Goal: Information Seeking & Learning: Learn about a topic

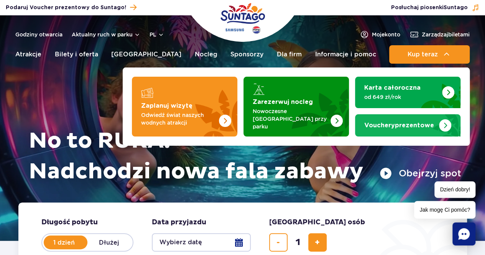
click at [421, 122] on strong "Vouchery prezentowe" at bounding box center [399, 125] width 70 height 6
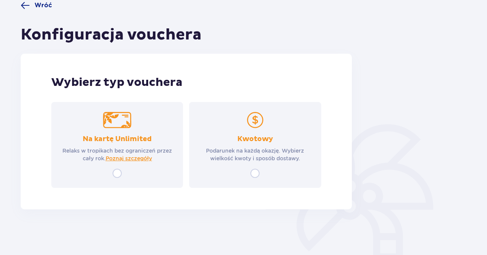
click at [277, 143] on div "Kwotowy Podarunek na każdą okazję. Wybierz wielkość kwoty i sposób dostawy." at bounding box center [255, 148] width 118 height 28
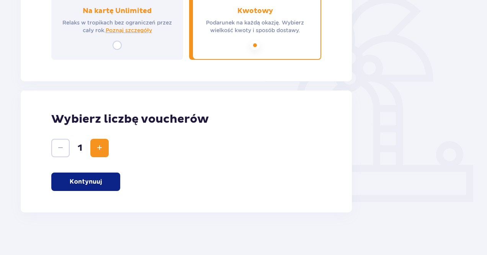
scroll to position [197, 0]
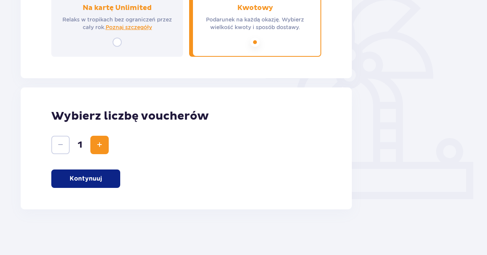
click at [101, 174] on button "Kontynuuj" at bounding box center [85, 178] width 69 height 18
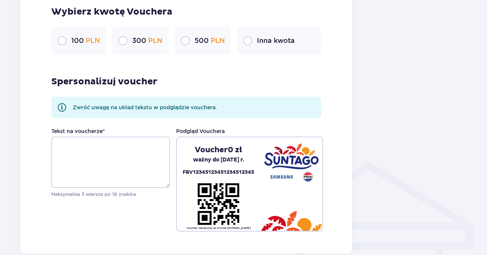
scroll to position [444, 0]
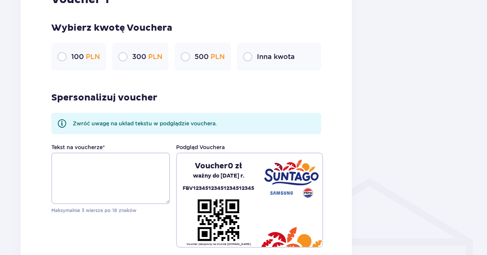
click at [263, 58] on p "Inna kwota" at bounding box center [276, 56] width 38 height 9
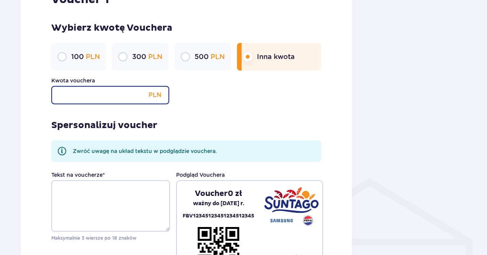
click at [107, 97] on input "Kwota vouchera" at bounding box center [110, 95] width 118 height 18
type input "400"
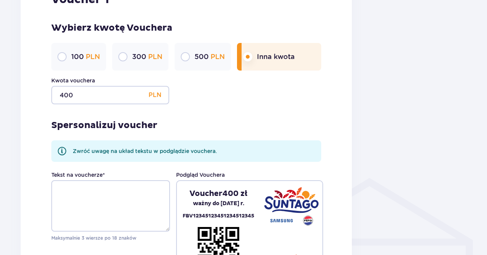
click at [240, 118] on div "Spersonalizuj voucher Zwróć uwagę na układ tekstu w podglądzie vouchera. Tekst …" at bounding box center [186, 189] width 270 height 171
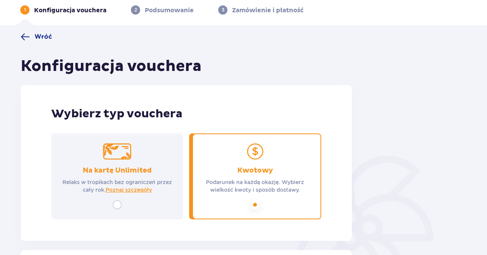
scroll to position [0, 0]
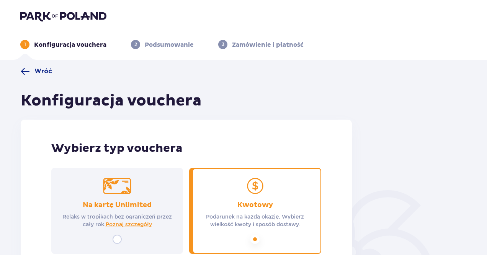
click at [44, 8] on header "1 Konfiguracja vouchera 2 Podsumowanie 3 Zamówienie i płatność" at bounding box center [243, 30] width 487 height 60
click at [47, 14] on img at bounding box center [63, 16] width 86 height 11
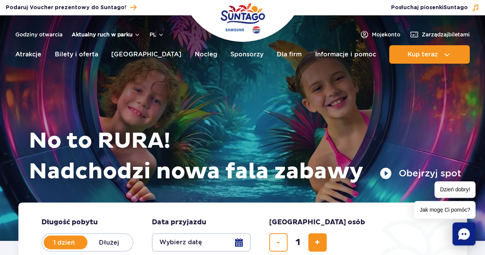
click at [87, 33] on button "Aktualny ruch w parku" at bounding box center [106, 34] width 69 height 6
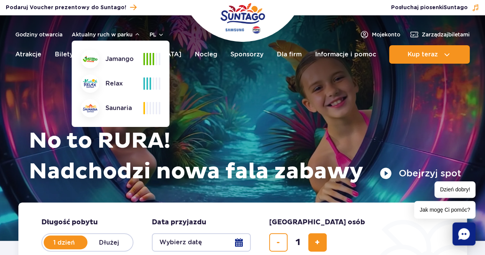
click at [129, 59] on div "Jamango" at bounding box center [112, 59] width 62 height 18
click at [92, 61] on img at bounding box center [90, 59] width 15 height 6
click at [118, 107] on div "Saunaria" at bounding box center [112, 108] width 62 height 18
click at [96, 112] on img at bounding box center [90, 108] width 15 height 8
drag, startPoint x: 84, startPoint y: 104, endPoint x: 84, endPoint y: 94, distance: 9.6
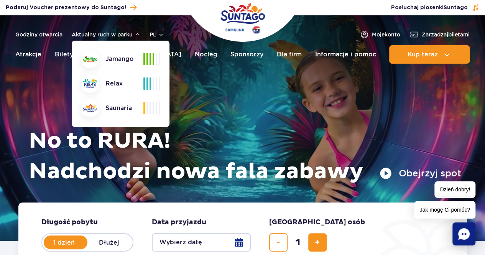
click at [85, 104] on img at bounding box center [90, 108] width 15 height 8
click at [84, 81] on img at bounding box center [90, 83] width 15 height 9
click at [89, 56] on img at bounding box center [90, 59] width 15 height 6
click at [47, 32] on link "Godziny otwarcia" at bounding box center [38, 35] width 47 height 8
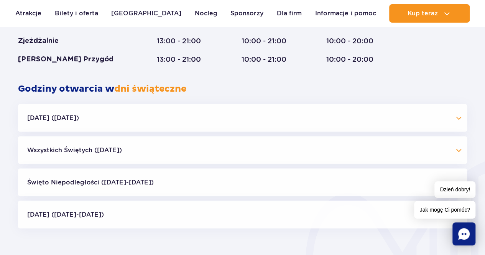
scroll to position [623, 0]
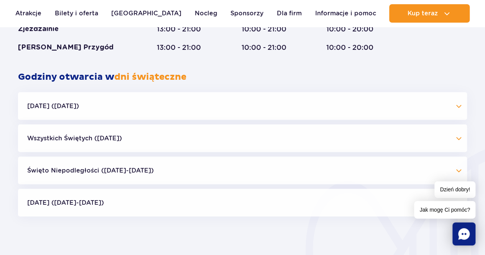
click at [110, 141] on button "Wszystkich Świętych (01.11.25)" at bounding box center [242, 138] width 449 height 28
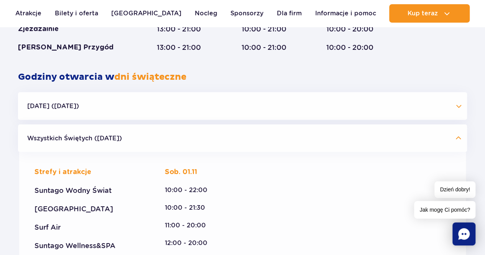
click at [110, 141] on button "Wszystkich Świętych (01.11.25)" at bounding box center [242, 138] width 449 height 28
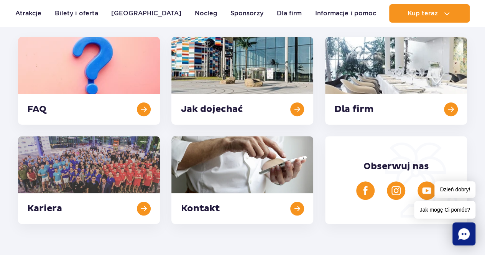
scroll to position [0, 0]
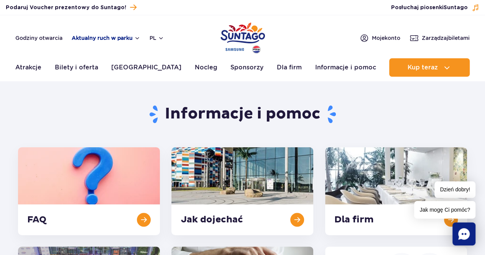
click at [111, 35] on button "Aktualny ruch w parku" at bounding box center [106, 38] width 69 height 6
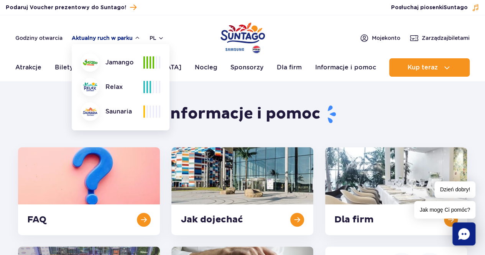
click at [111, 35] on button "Aktualny ruch w parku" at bounding box center [106, 38] width 69 height 6
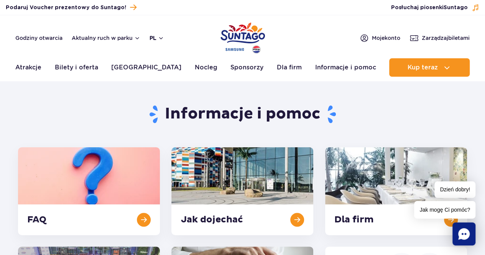
click at [153, 38] on button "pl" at bounding box center [156, 38] width 15 height 8
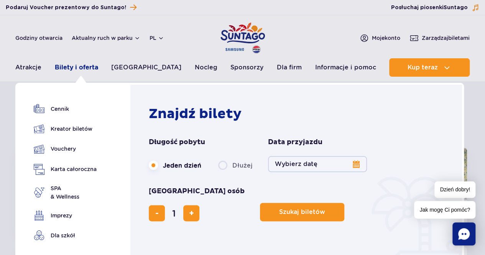
click at [60, 66] on link "Bilety i oferta" at bounding box center [76, 67] width 43 height 18
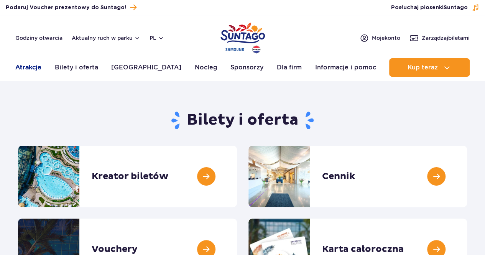
click at [35, 65] on link "Atrakcje" at bounding box center [28, 67] width 26 height 18
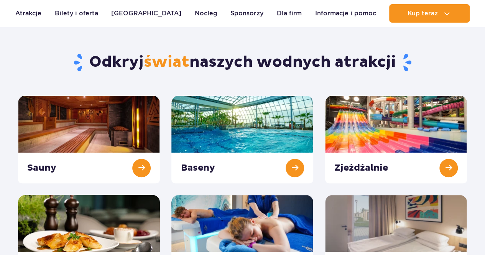
scroll to position [77, 0]
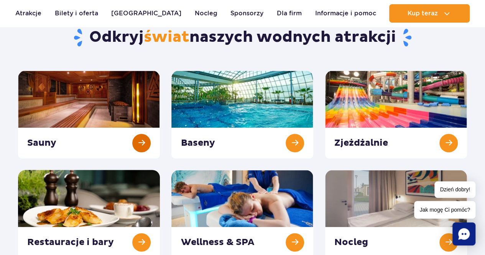
click at [136, 131] on link at bounding box center [89, 114] width 142 height 88
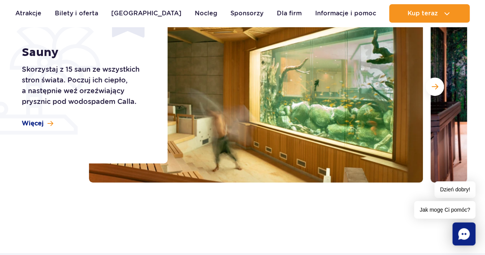
scroll to position [77, 0]
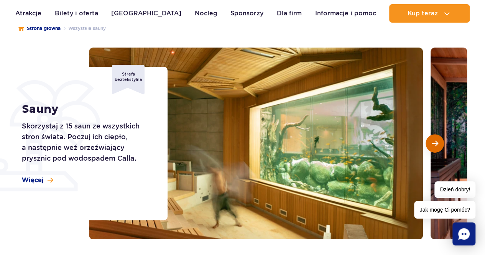
click at [435, 138] on button "Następny slajd" at bounding box center [434, 143] width 18 height 18
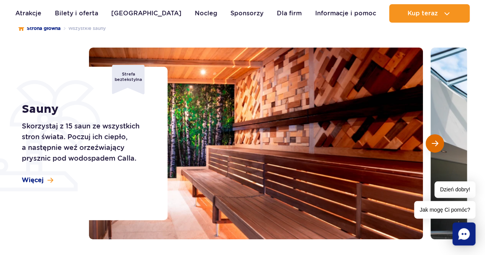
click at [435, 138] on button "Następny slajd" at bounding box center [434, 143] width 18 height 18
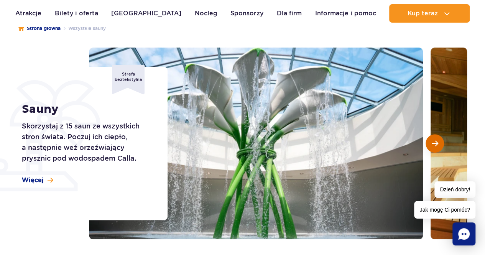
click at [435, 138] on button "Następny slajd" at bounding box center [434, 143] width 18 height 18
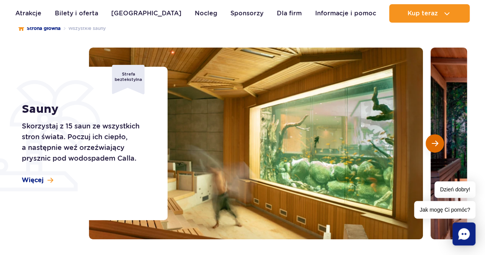
click at [435, 138] on button "Następny slajd" at bounding box center [434, 143] width 18 height 18
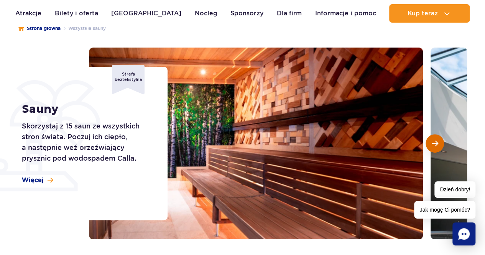
click at [435, 138] on button "Następny slajd" at bounding box center [434, 143] width 18 height 18
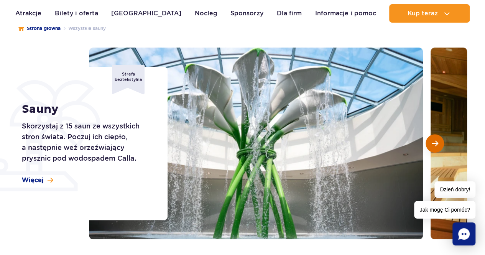
click at [435, 138] on button "Następny slajd" at bounding box center [434, 143] width 18 height 18
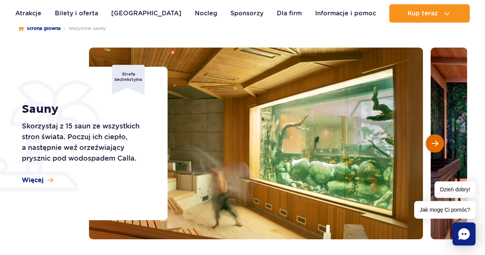
click at [435, 138] on button "Następny slajd" at bounding box center [434, 143] width 18 height 18
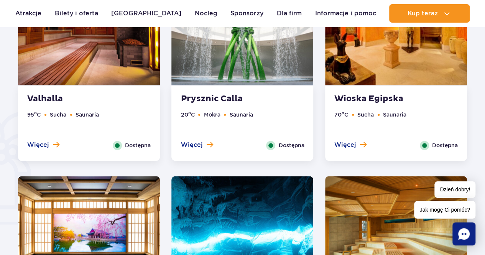
scroll to position [498, 0]
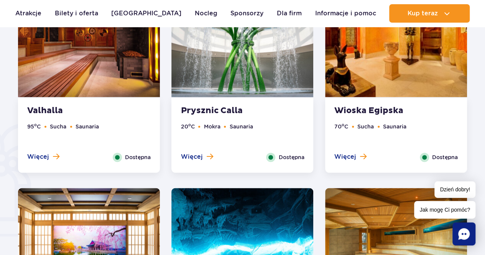
click at [95, 100] on div "Valhalla 95 o C Sucha Saunaria Więcej Zamknij Dostępna" at bounding box center [89, 135] width 142 height 75
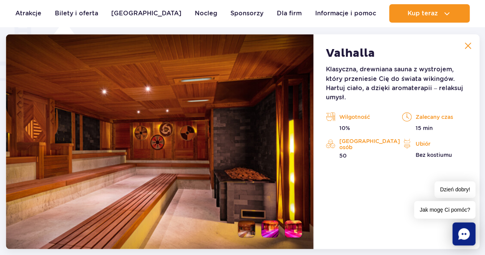
scroll to position [641, 0]
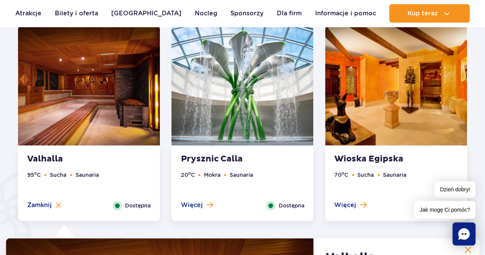
click at [220, 105] on img at bounding box center [242, 85] width 142 height 120
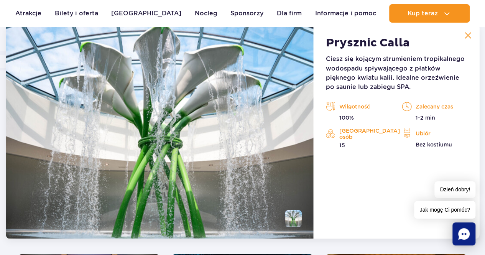
scroll to position [680, 0]
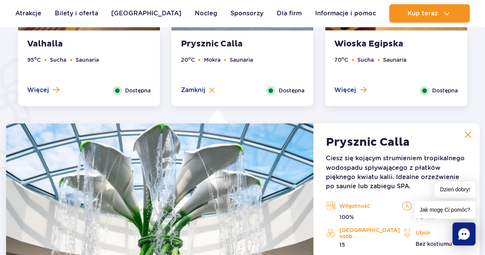
click at [207, 134] on img at bounding box center [160, 230] width 308 height 215
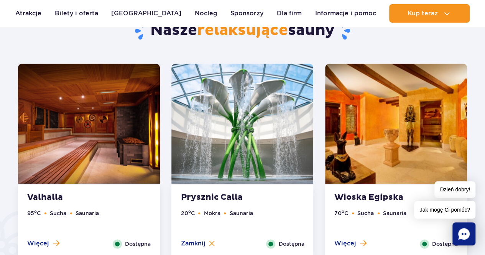
click at [349, 111] on img at bounding box center [396, 124] width 142 height 120
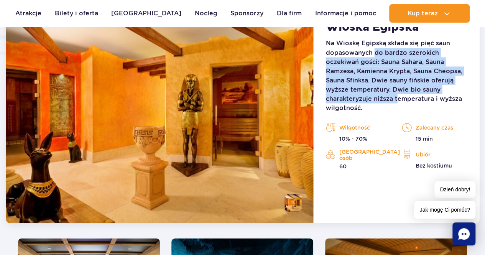
drag, startPoint x: 375, startPoint y: 56, endPoint x: 397, endPoint y: 101, distance: 50.7
click at [397, 101] on p "Na Wioskę Egipską składa się pięć saun dopasowanych do bardzo szerokich oczekiw…" at bounding box center [396, 76] width 141 height 74
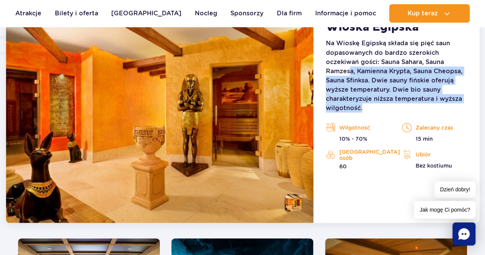
drag, startPoint x: 379, startPoint y: 111, endPoint x: 351, endPoint y: 65, distance: 54.3
click at [351, 66] on p "Na Wioskę Egipską składa się pięć saun dopasowanych do bardzo szerokich oczekiw…" at bounding box center [396, 76] width 141 height 74
click at [351, 65] on p "Na Wioskę Egipską składa się pięć saun dopasowanych do bardzo szerokich oczekiw…" at bounding box center [396, 76] width 141 height 74
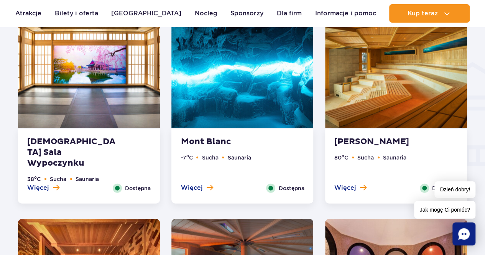
click at [95, 126] on img at bounding box center [89, 68] width 142 height 120
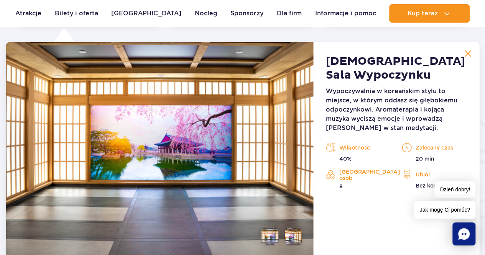
scroll to position [890, 0]
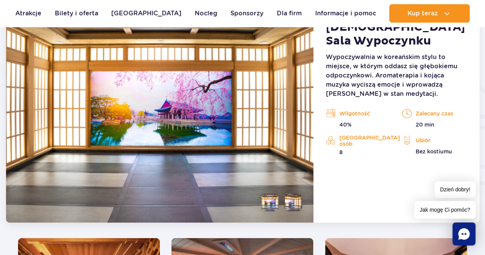
click at [297, 165] on img at bounding box center [160, 115] width 308 height 215
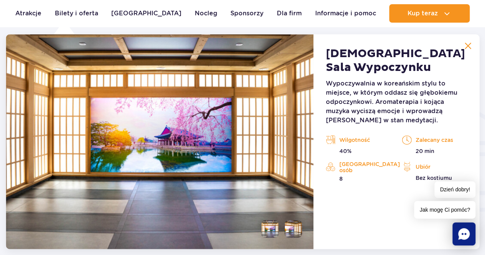
scroll to position [852, 0]
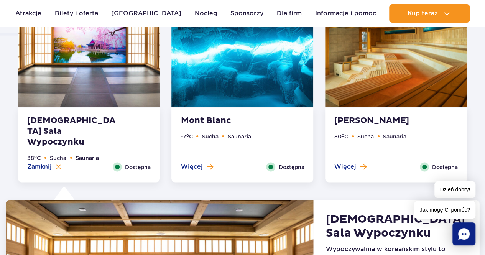
click at [239, 124] on strong "Mont Blanc" at bounding box center [226, 120] width 93 height 11
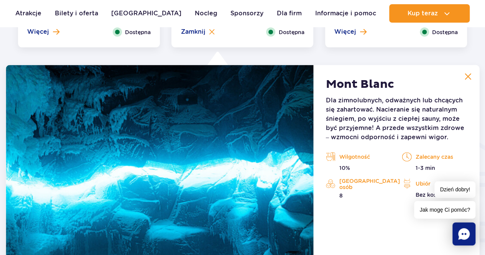
scroll to position [890, 0]
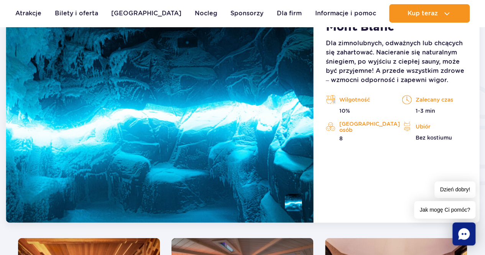
drag, startPoint x: 395, startPoint y: 66, endPoint x: 448, endPoint y: 79, distance: 54.6
click at [448, 79] on p "Dla zimnolubnych, odważnych lub chcących się zahartować. Nacieranie się natural…" at bounding box center [396, 62] width 141 height 46
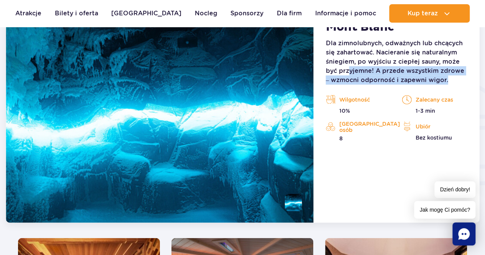
drag, startPoint x: 448, startPoint y: 79, endPoint x: 345, endPoint y: 69, distance: 103.1
click at [346, 69] on p "Dla zimnolubnych, odważnych lub chcących się zahartować. Nacieranie się natural…" at bounding box center [396, 62] width 141 height 46
click at [345, 69] on p "Dla zimnolubnych, odważnych lub chcących się zahartować. Nacieranie się natural…" at bounding box center [396, 62] width 141 height 46
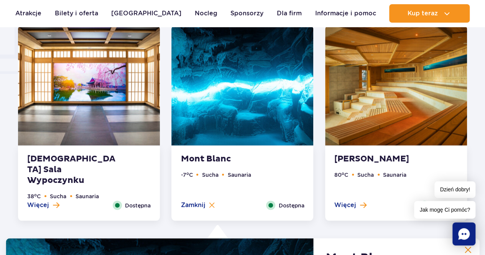
click at [377, 85] on img at bounding box center [396, 85] width 142 height 120
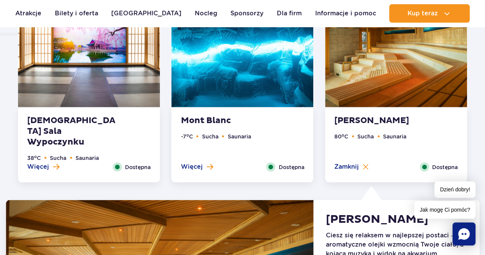
click at [279, 96] on img at bounding box center [242, 47] width 142 height 120
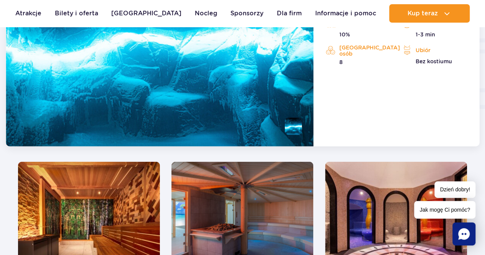
click at [292, 133] on li at bounding box center [293, 126] width 17 height 17
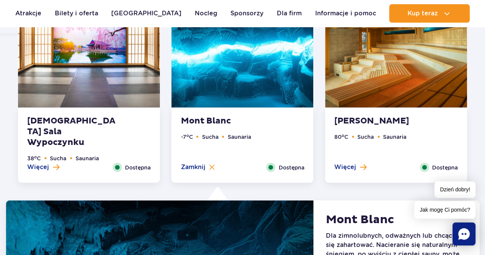
click at [369, 98] on img at bounding box center [396, 47] width 142 height 120
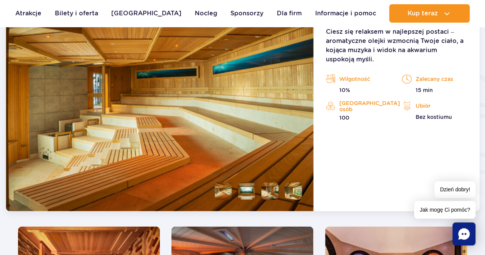
scroll to position [890, 0]
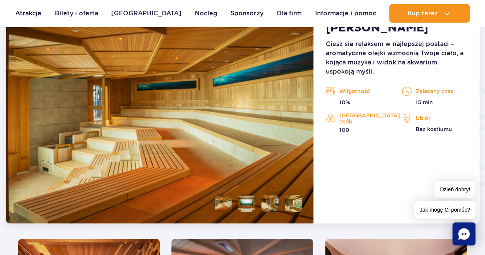
click at [241, 197] on li at bounding box center [246, 203] width 17 height 17
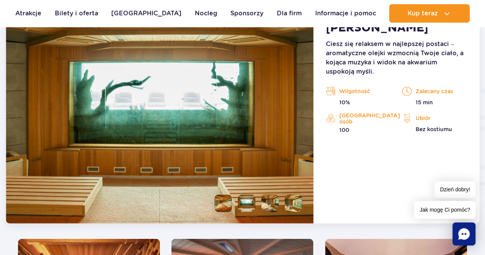
click at [224, 202] on li at bounding box center [223, 203] width 17 height 17
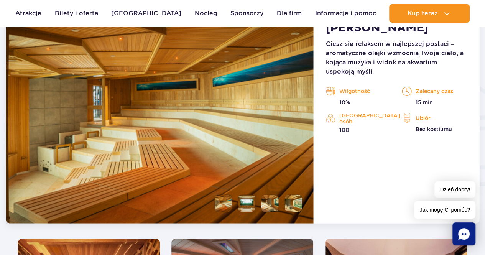
click at [252, 207] on li at bounding box center [246, 203] width 17 height 17
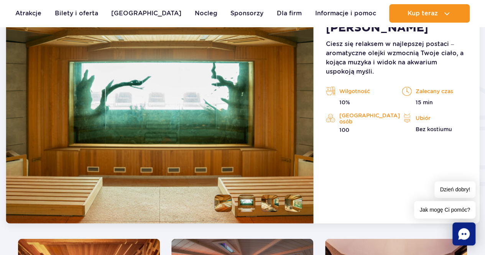
click at [272, 207] on li at bounding box center [269, 203] width 17 height 17
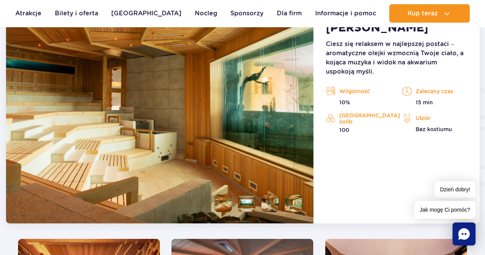
click at [289, 207] on li at bounding box center [293, 203] width 17 height 17
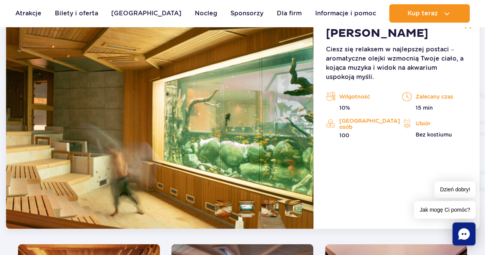
scroll to position [851, 0]
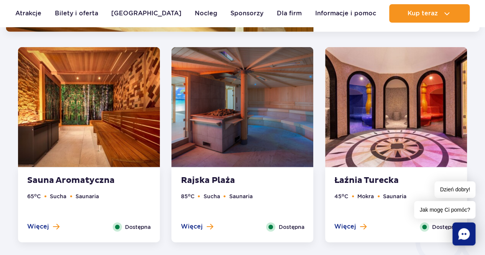
click at [125, 129] on img at bounding box center [89, 107] width 142 height 120
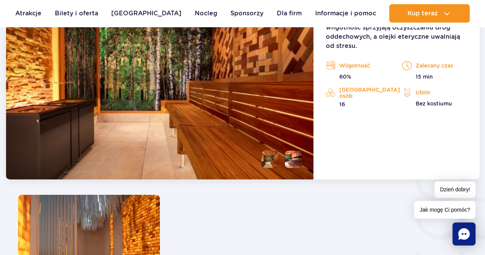
scroll to position [1139, 0]
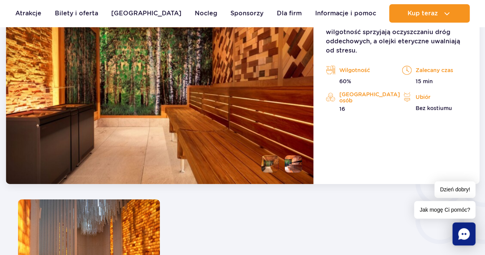
click at [293, 165] on li at bounding box center [293, 163] width 17 height 17
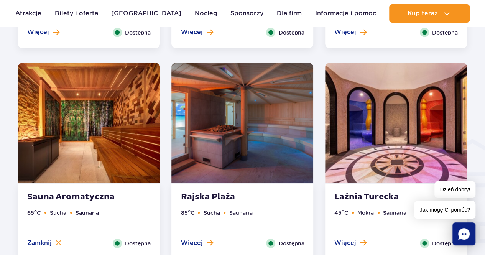
click at [211, 123] on img at bounding box center [242, 123] width 142 height 120
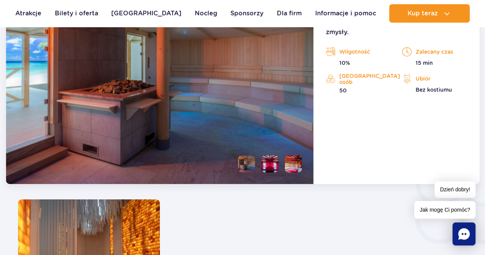
click at [266, 165] on li at bounding box center [269, 163] width 17 height 17
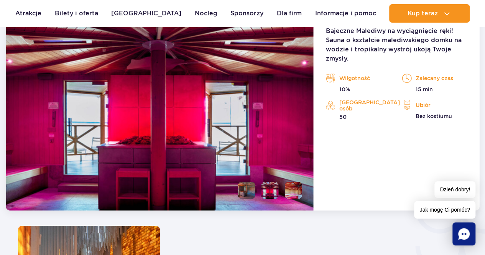
scroll to position [1101, 0]
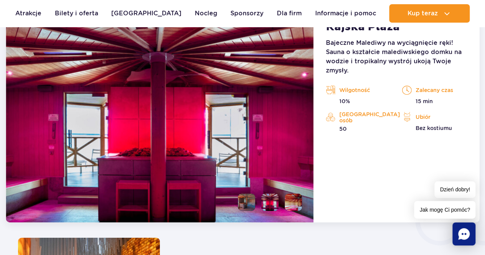
click at [289, 191] on img at bounding box center [160, 115] width 308 height 215
click at [293, 203] on li at bounding box center [293, 201] width 17 height 17
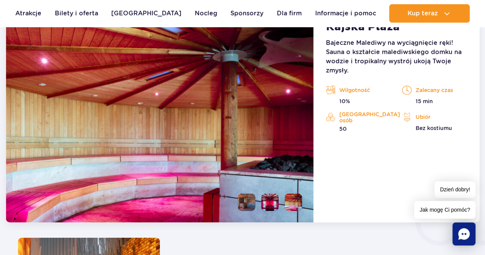
click at [256, 200] on ul at bounding box center [267, 201] width 70 height 17
click at [251, 200] on li at bounding box center [246, 201] width 17 height 17
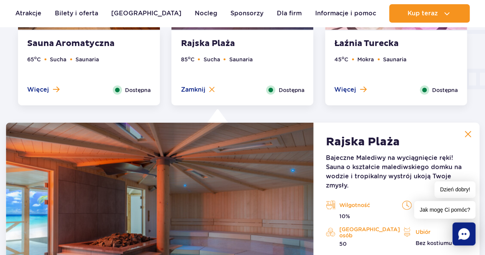
click at [377, 73] on ul "45 o C Mokra Saunaria" at bounding box center [395, 70] width 123 height 30
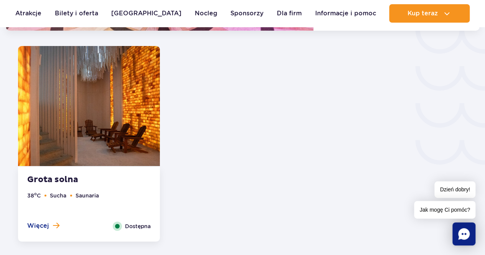
click at [102, 126] on img at bounding box center [89, 106] width 142 height 120
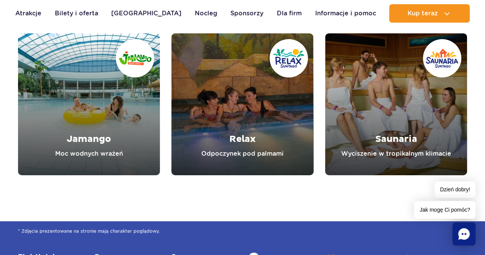
scroll to position [2770, 0]
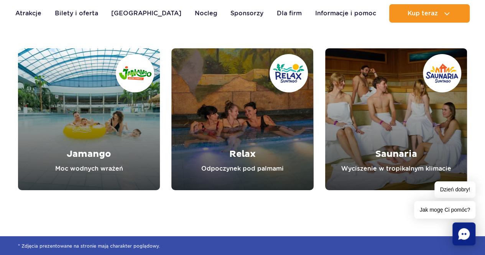
click at [228, 113] on link "Relax" at bounding box center [242, 119] width 142 height 142
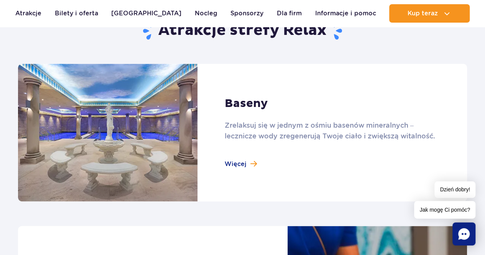
scroll to position [460, 0]
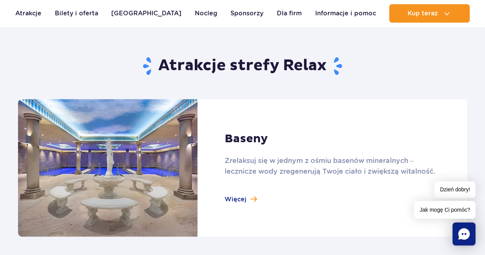
click at [256, 143] on link at bounding box center [242, 168] width 449 height 138
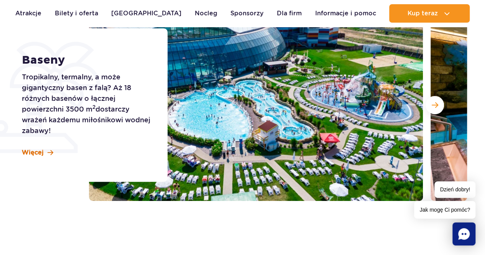
click at [36, 154] on span "Więcej" at bounding box center [33, 152] width 22 height 8
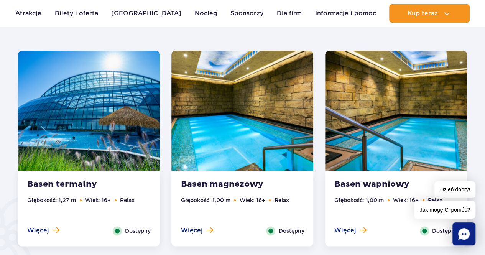
click at [124, 134] on img at bounding box center [89, 111] width 142 height 120
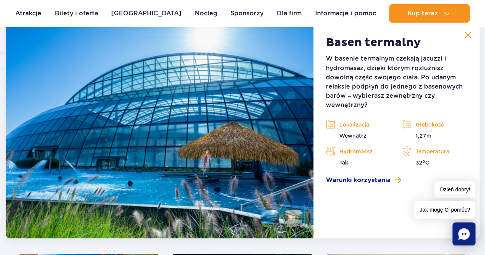
scroll to position [680, 0]
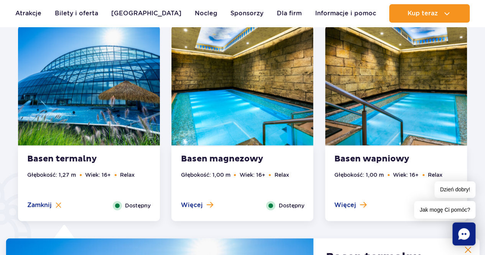
click at [244, 118] on img at bounding box center [242, 85] width 142 height 120
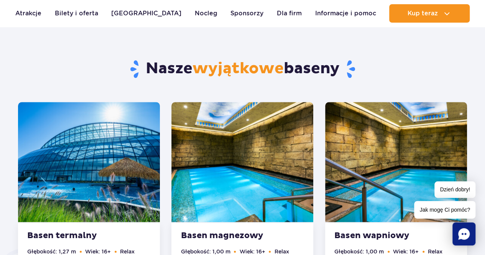
click at [370, 111] on img at bounding box center [396, 162] width 142 height 120
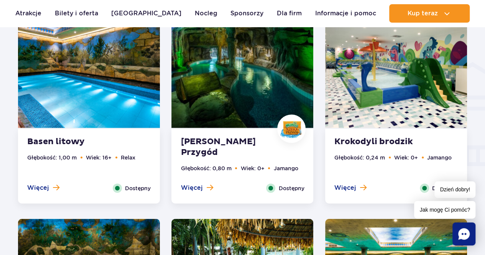
click at [95, 115] on img at bounding box center [89, 68] width 142 height 120
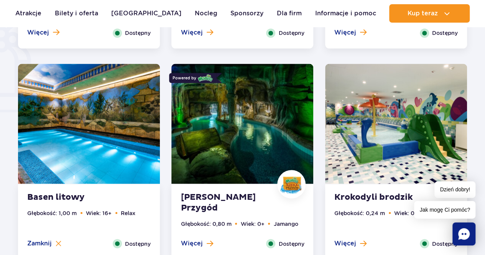
click at [240, 117] on img at bounding box center [242, 124] width 142 height 120
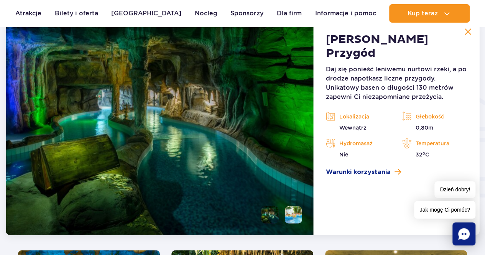
scroll to position [890, 0]
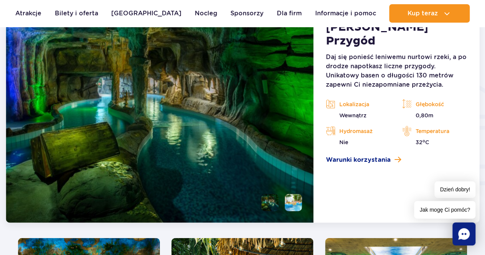
click at [291, 196] on li at bounding box center [293, 202] width 17 height 17
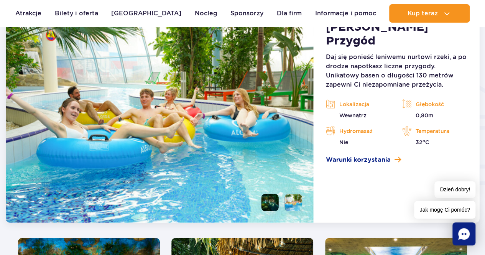
click at [272, 199] on li at bounding box center [269, 202] width 17 height 17
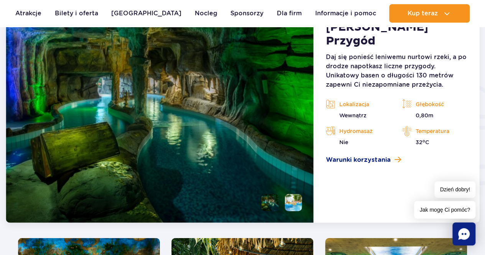
click at [294, 202] on li at bounding box center [293, 202] width 17 height 17
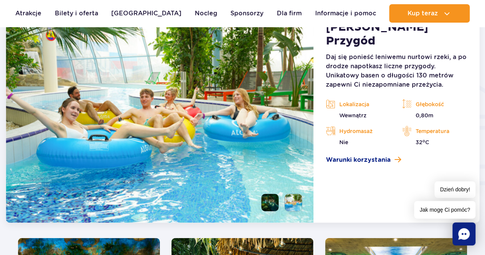
click at [277, 205] on li at bounding box center [269, 202] width 17 height 17
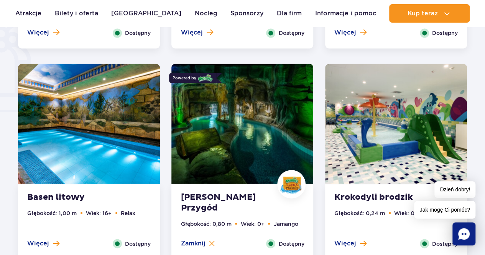
click at [374, 191] on div "Krokodyli brodzik Głębokość: 0,24 m Wiek: 0+ Jamango Więcej Zamknij Dostępny" at bounding box center [396, 221] width 142 height 75
click at [254, 82] on img at bounding box center [242, 124] width 142 height 120
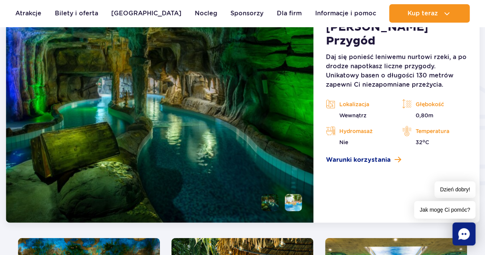
click at [291, 208] on li at bounding box center [293, 202] width 17 height 17
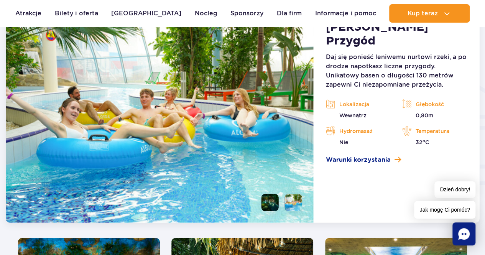
click at [277, 205] on li at bounding box center [269, 202] width 17 height 17
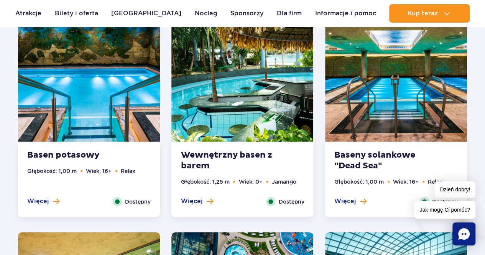
scroll to position [1120, 0]
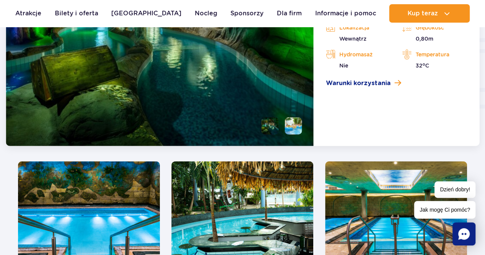
click at [106, 188] on img at bounding box center [89, 221] width 142 height 120
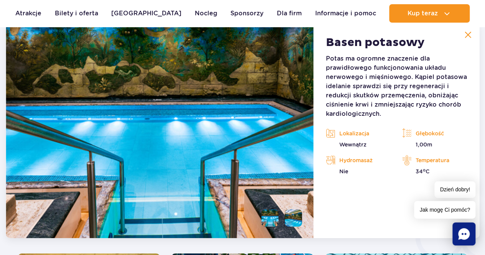
scroll to position [1101, 0]
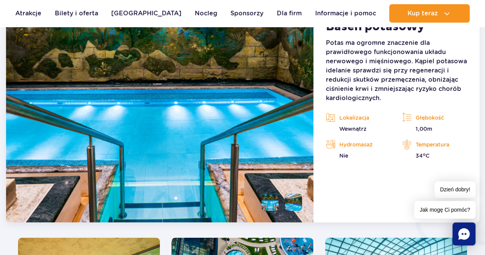
click at [293, 203] on li at bounding box center [293, 201] width 17 height 17
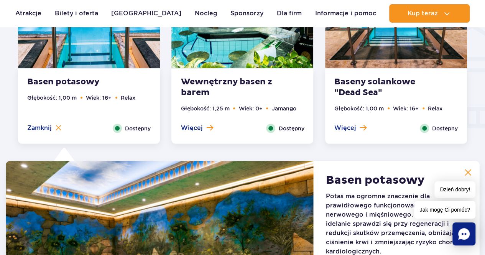
click at [252, 65] on img at bounding box center [242, 8] width 142 height 120
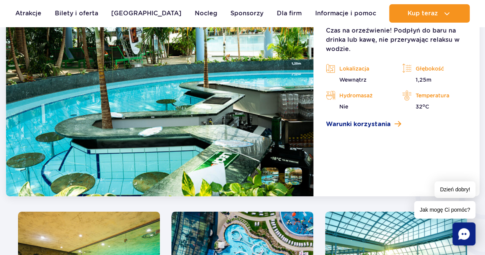
scroll to position [1063, 0]
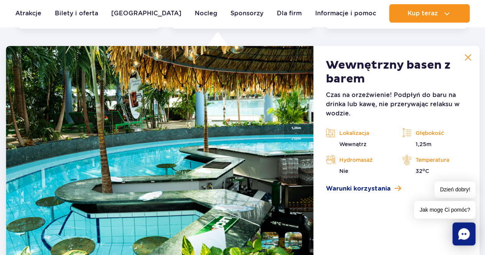
click at [297, 236] on li at bounding box center [293, 240] width 17 height 17
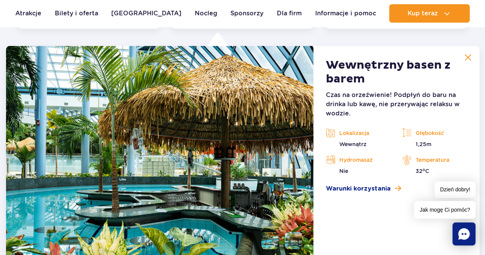
click at [274, 238] on li at bounding box center [269, 240] width 17 height 17
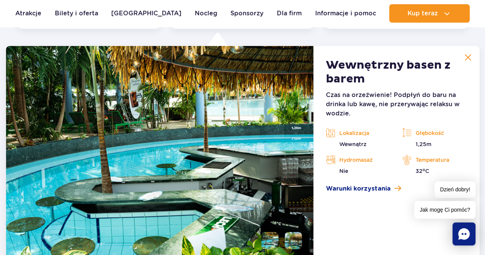
scroll to position [948, 0]
